Goal: Task Accomplishment & Management: Manage account settings

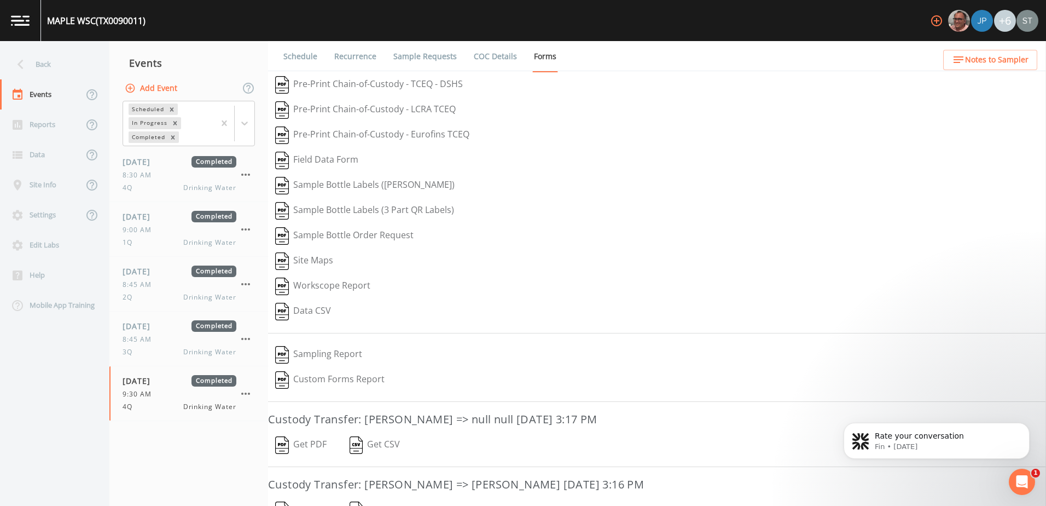
scroll to position [112, 0]
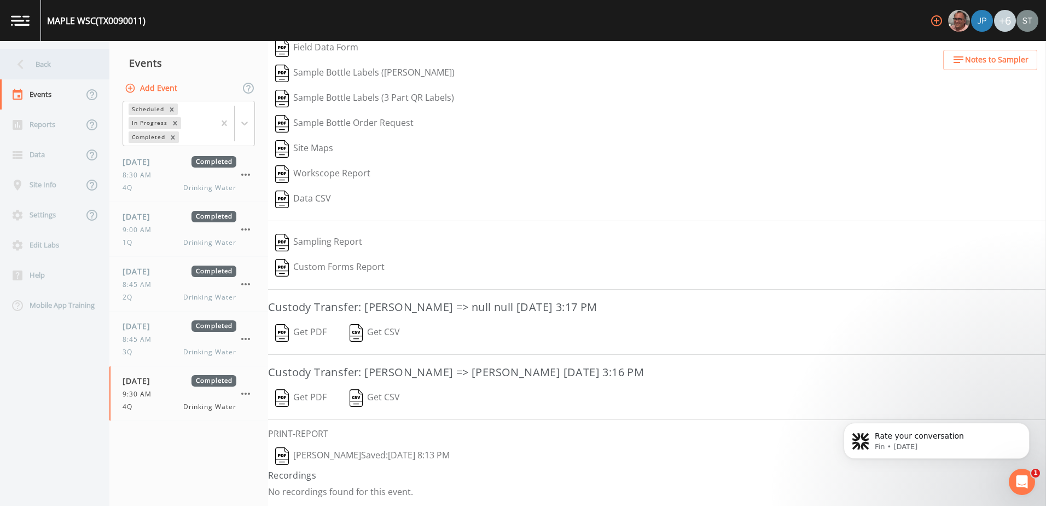
drag, startPoint x: 0, startPoint y: 0, endPoint x: 27, endPoint y: 77, distance: 81.9
click at [27, 77] on div "Back" at bounding box center [49, 64] width 98 height 30
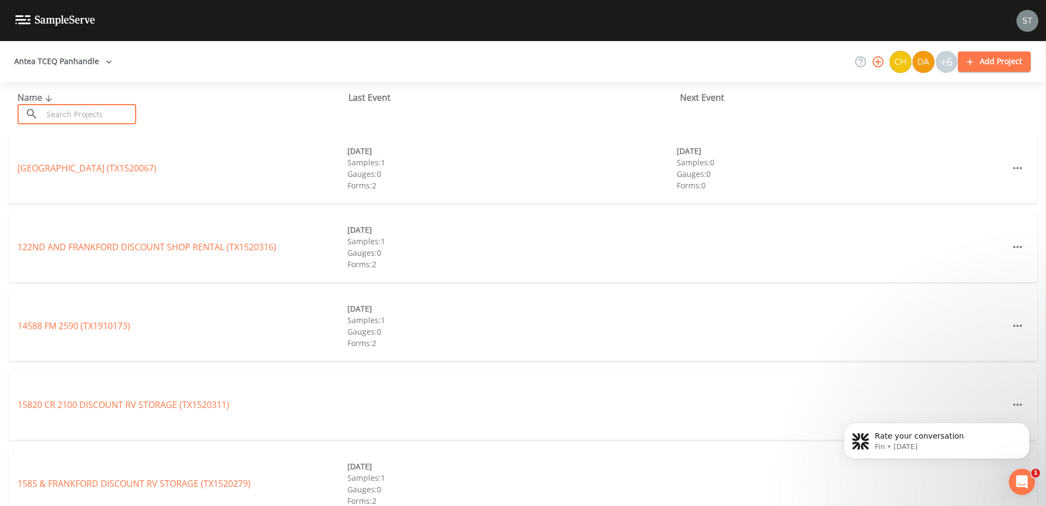
click at [68, 106] on input "text" at bounding box center [90, 114] width 94 height 20
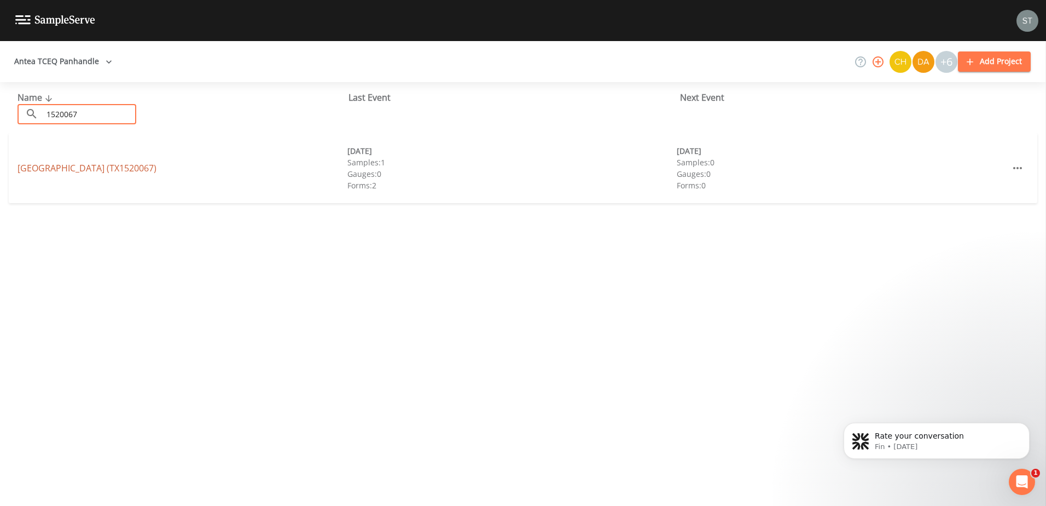
type input "1520067"
click at [84, 163] on link "[GEOGRAPHIC_DATA] (TX1520067)" at bounding box center [87, 168] width 139 height 12
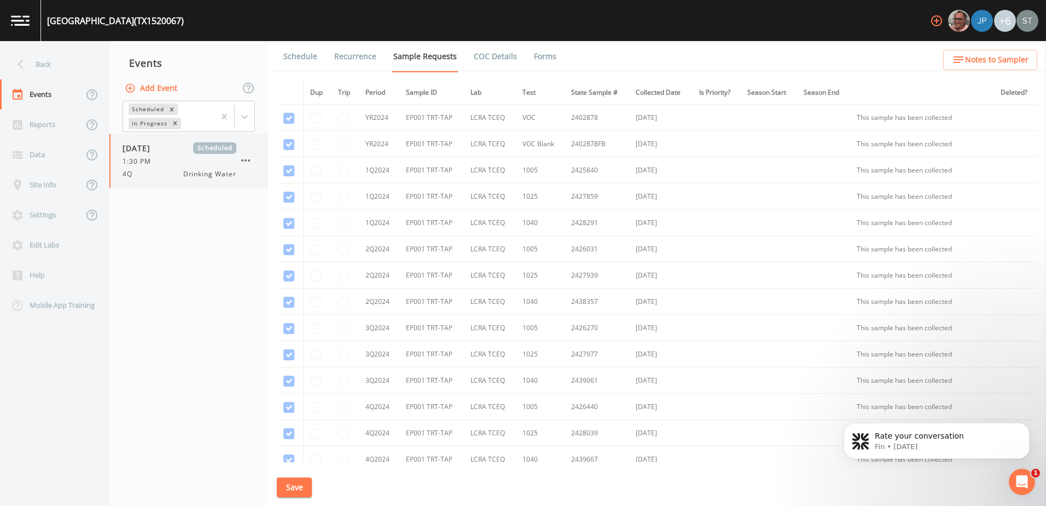
click at [167, 174] on div "4Q Drinking Water" at bounding box center [180, 174] width 114 height 10
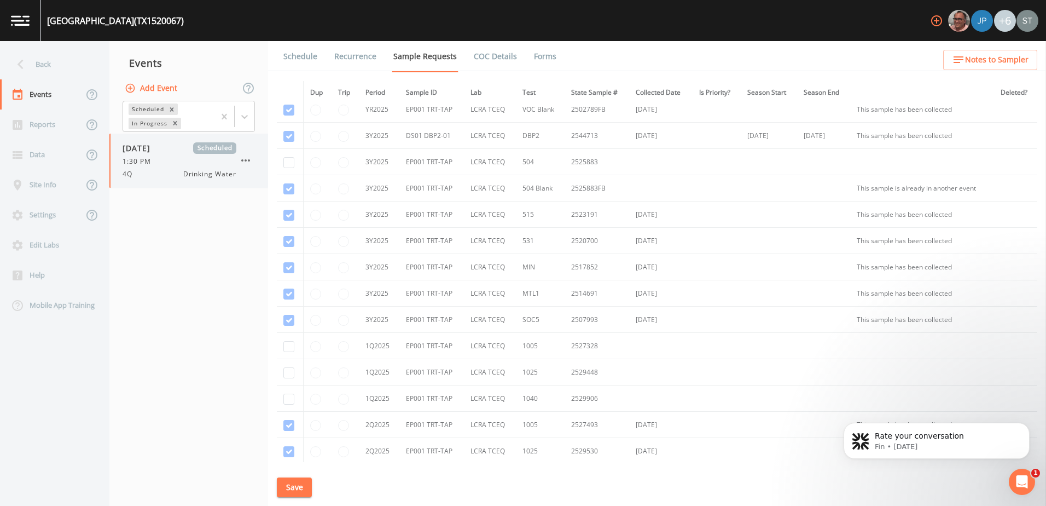
click at [243, 159] on icon "button" at bounding box center [245, 160] width 13 height 13
click at [150, 505] on div at bounding box center [523, 506] width 1046 height 0
click at [243, 118] on icon at bounding box center [244, 116] width 11 height 11
click at [213, 145] on div "Completed" at bounding box center [189, 147] width 132 height 19
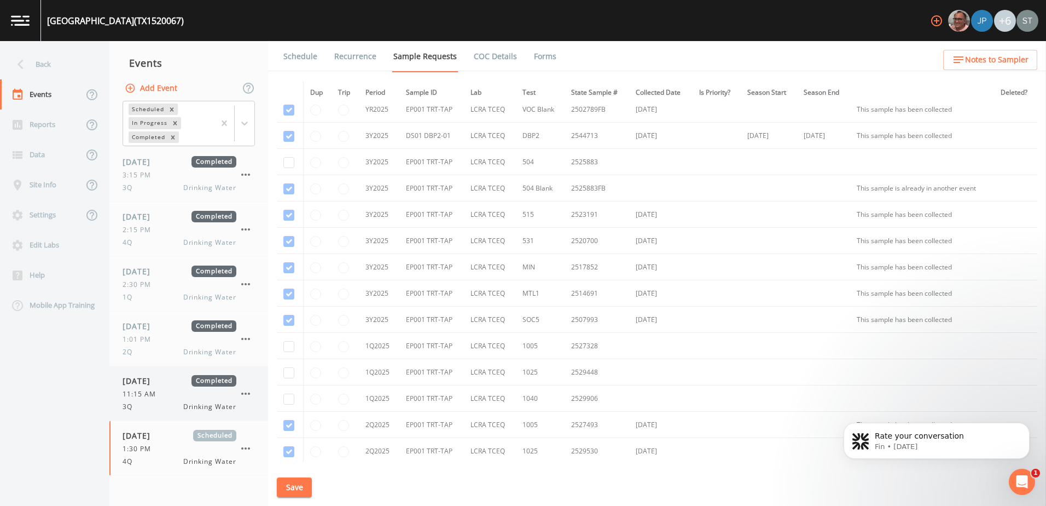
click at [166, 389] on div "[DATE] Completed 11:15 AM 3Q Drinking Water" at bounding box center [180, 393] width 114 height 37
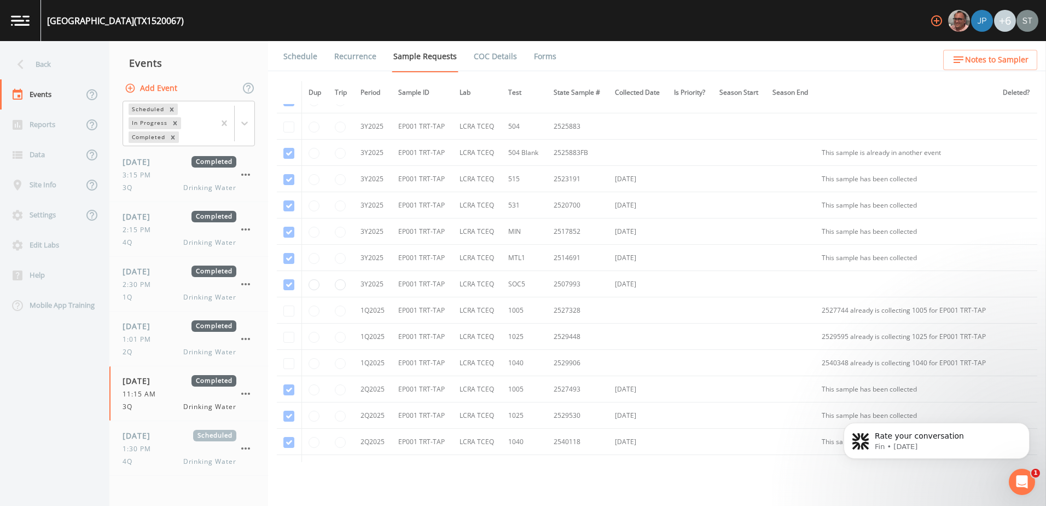
scroll to position [383, 0]
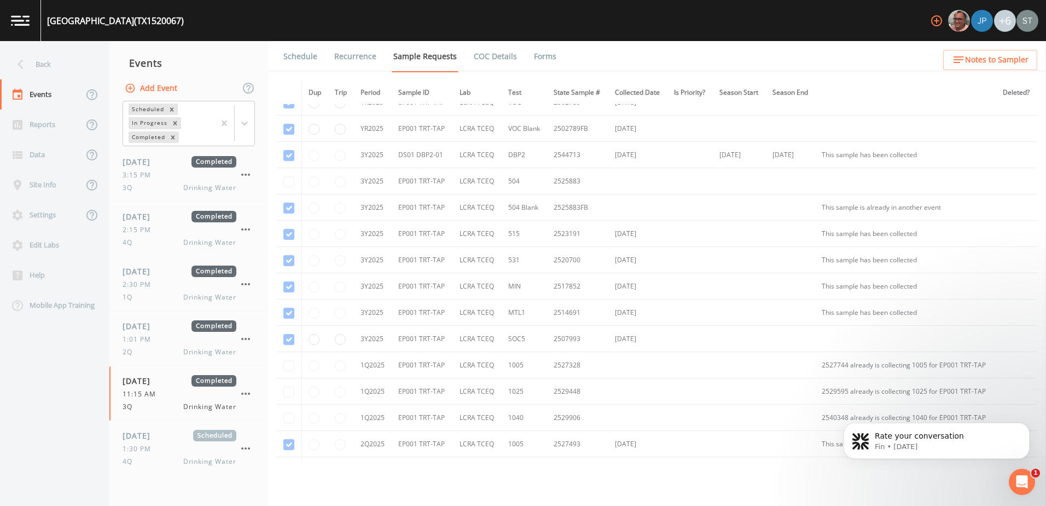
click at [291, 181] on td at bounding box center [289, 181] width 25 height 26
click at [130, 88] on icon "button" at bounding box center [130, 87] width 9 height 9
type input "reset appt"
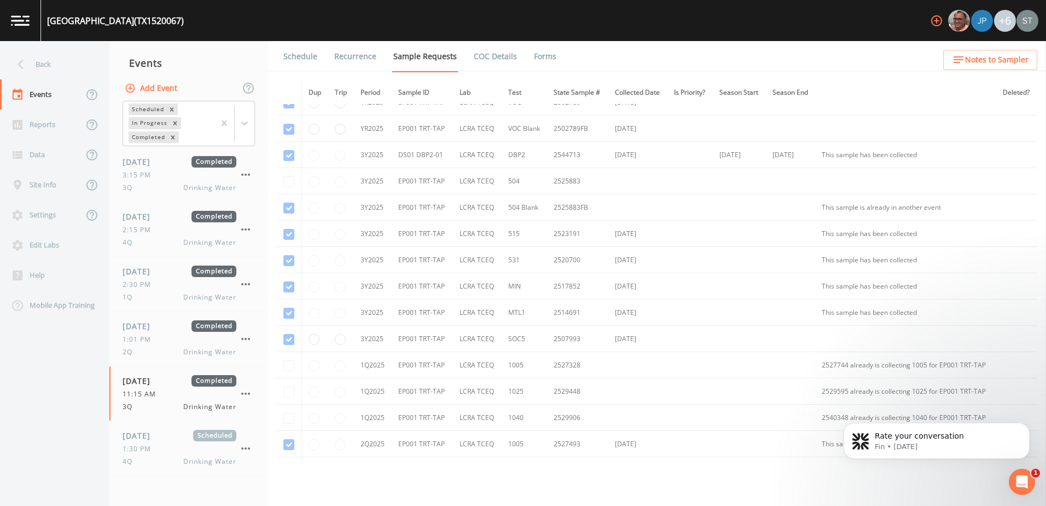
type input "[DATE]"
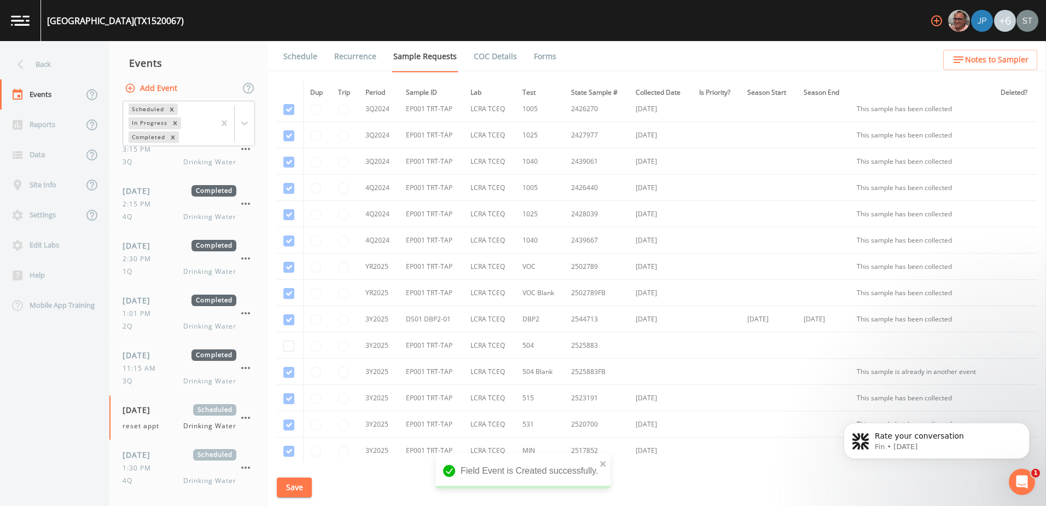
scroll to position [274, 0]
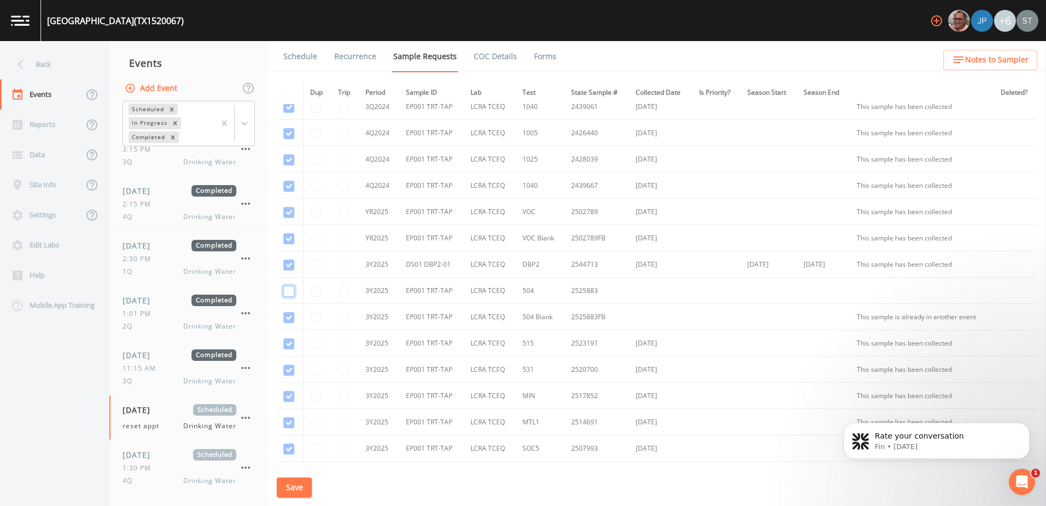
click at [294, 293] on input "checkbox" at bounding box center [288, 291] width 11 height 11
checkbox input "true"
click at [303, 486] on button "Save" at bounding box center [294, 487] width 35 height 20
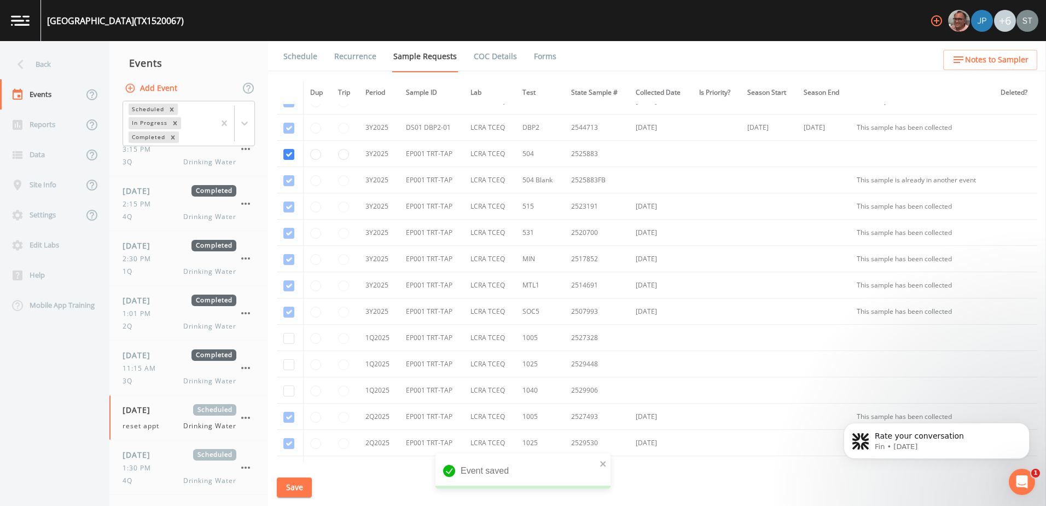
scroll to position [438, 0]
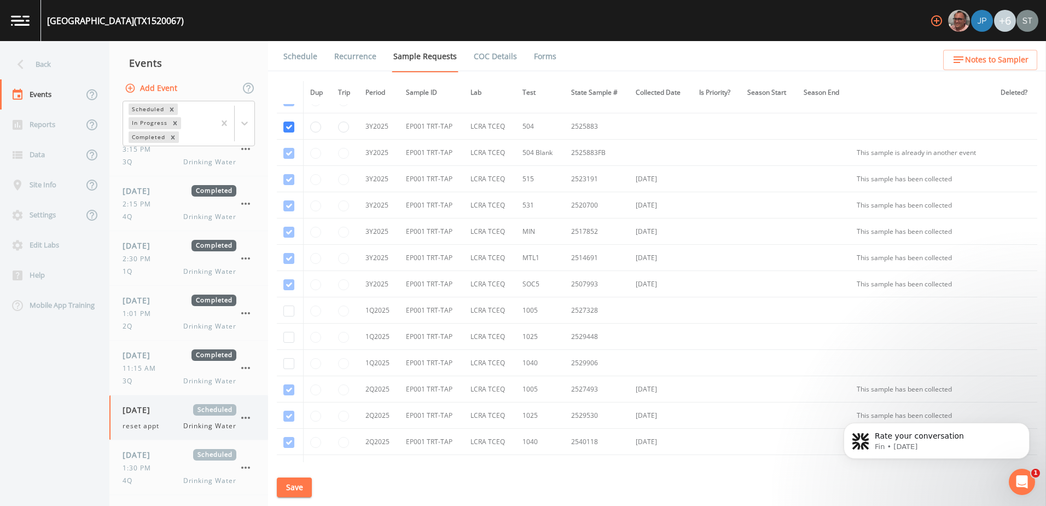
drag, startPoint x: 227, startPoint y: 422, endPoint x: 201, endPoint y: 414, distance: 27.0
click at [201, 414] on span "Scheduled" at bounding box center [214, 409] width 43 height 11
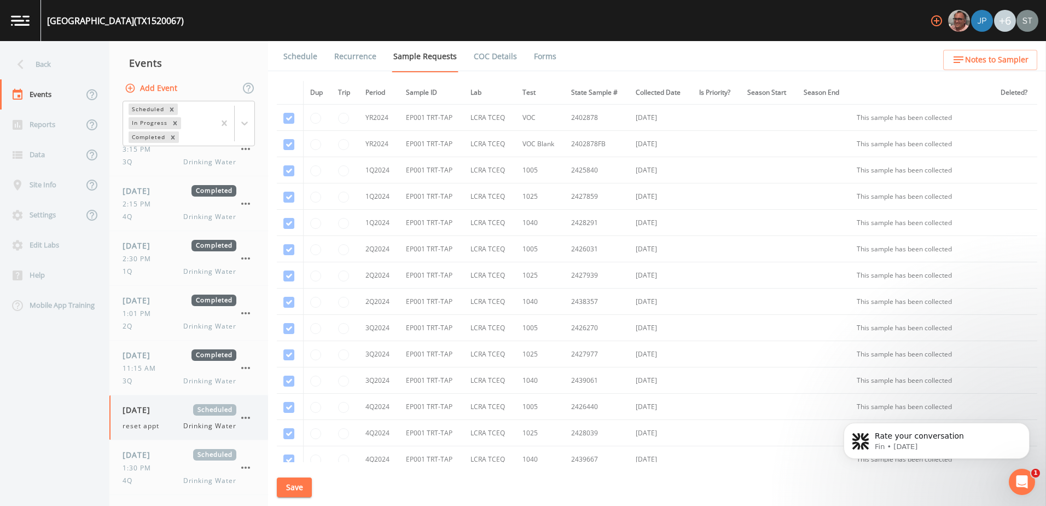
click at [247, 421] on icon "button" at bounding box center [245, 417] width 13 height 13
click at [224, 469] on div "1:30 PM" at bounding box center [180, 468] width 114 height 10
